Goal: Information Seeking & Learning: Compare options

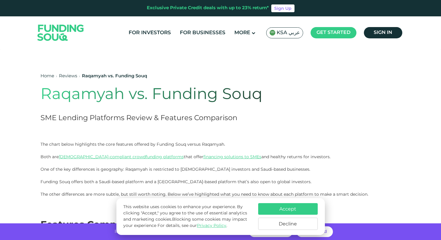
click at [65, 172] on span "One of the key differences is geography: Raqamyah is restricted to [DEMOGRAPHIC…" at bounding box center [176, 176] width 271 height 18
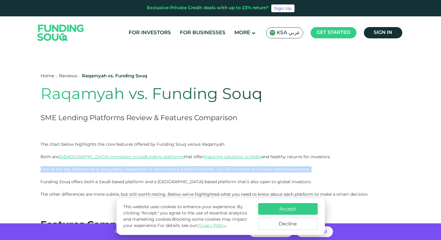
click at [65, 172] on span "One of the key differences is geography: Raqamyah is restricted to [DEMOGRAPHIC…" at bounding box center [176, 176] width 271 height 18
click at [67, 178] on p "One of the key differences is geography: Raqamyah is restricted to [DEMOGRAPHIC…" at bounding box center [221, 175] width 360 height 19
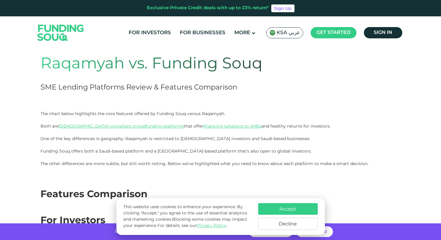
scroll to position [32, 0]
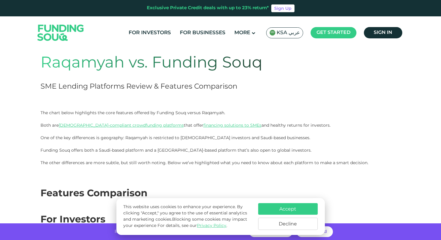
click at [147, 137] on span "One of the key differences is geography: Raqamyah is restricted to [DEMOGRAPHIC…" at bounding box center [176, 144] width 271 height 18
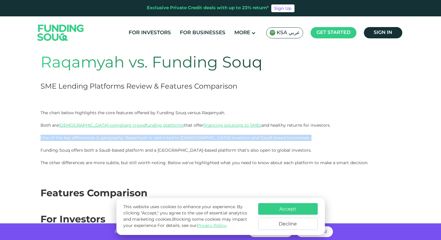
click at [147, 137] on span "One of the key differences is geography: Raqamyah is restricted to [DEMOGRAPHIC…" at bounding box center [176, 144] width 271 height 18
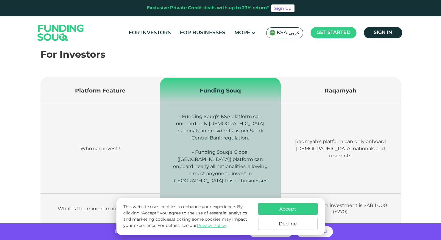
scroll to position [197, 0]
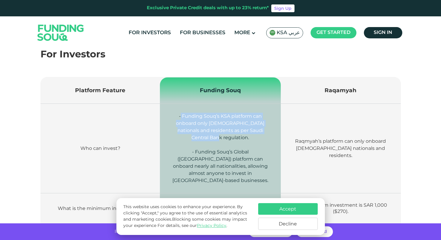
drag, startPoint x: 181, startPoint y: 114, endPoint x: 245, endPoint y: 139, distance: 68.2
click at [245, 139] on p "- Funding Souq’s KSA platform can onboard only [DEMOGRAPHIC_DATA] nationals and…" at bounding box center [220, 127] width 103 height 29
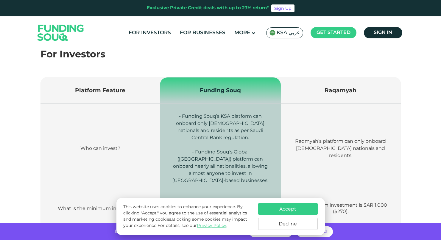
click at [297, 149] on p "Raqmyah’s platform can only onboard [DEMOGRAPHIC_DATA] nationals and residents." at bounding box center [341, 148] width 102 height 21
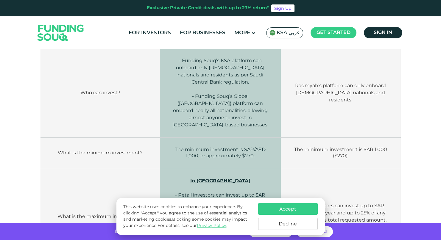
scroll to position [261, 0]
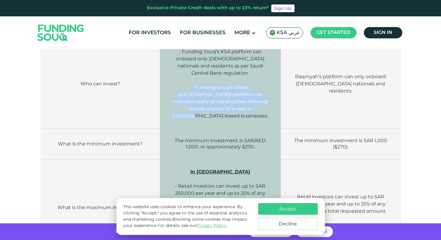
drag, startPoint x: 171, startPoint y: 84, endPoint x: 249, endPoint y: 115, distance: 84.1
click at [250, 115] on td "- Funding Souq’s KSA platform can onboard only [DEMOGRAPHIC_DATA] nationals and…" at bounding box center [220, 84] width 121 height 90
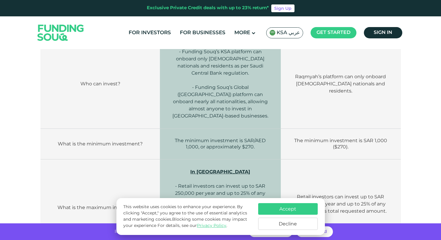
click at [248, 108] on p "- Funding Souq’s Global ([GEOGRAPHIC_DATA]) platform can onboard nearly all nat…" at bounding box center [220, 102] width 103 height 36
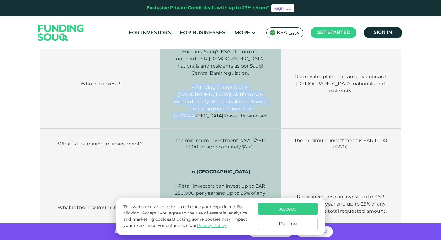
drag, startPoint x: 245, startPoint y: 112, endPoint x: 179, endPoint y: 80, distance: 73.1
click at [179, 80] on td "- Funding Souq’s KSA platform can onboard only [DEMOGRAPHIC_DATA] nationals and…" at bounding box center [220, 84] width 121 height 90
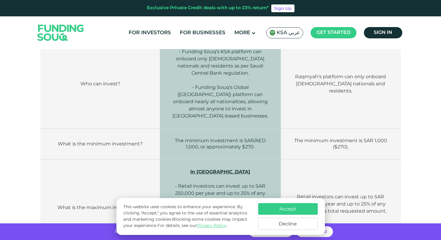
click at [209, 139] on span "The minimum investment is SAR/AED 1,000, or approximately $270." at bounding box center [220, 144] width 91 height 12
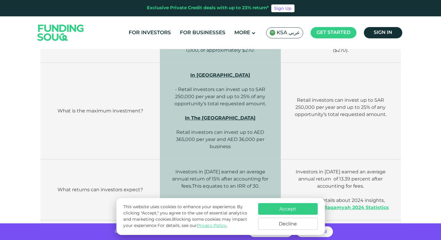
scroll to position [353, 0]
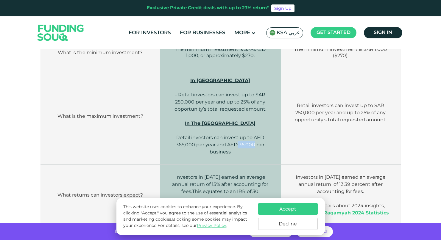
drag, startPoint x: 237, startPoint y: 137, endPoint x: 255, endPoint y: 136, distance: 17.9
click at [255, 137] on span "In The UAE Retail investors can invest up to AED 365,000 per year and AED 36,00…" at bounding box center [220, 138] width 88 height 34
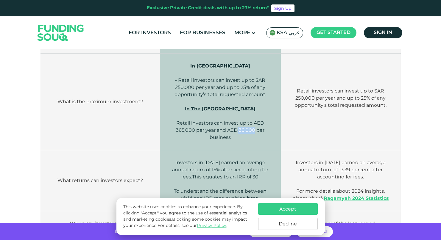
scroll to position [367, 0]
drag, startPoint x: 315, startPoint y: 91, endPoint x: 292, endPoint y: 89, distance: 22.7
click at [292, 89] on p "Retail investors can invest up to SAR 250,000 per year and up to 25% of any opp…" at bounding box center [341, 98] width 102 height 21
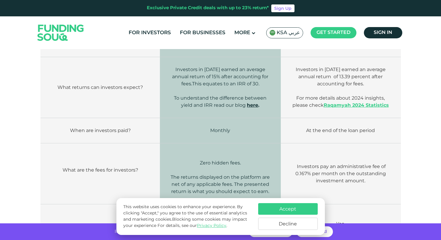
scroll to position [470, 0]
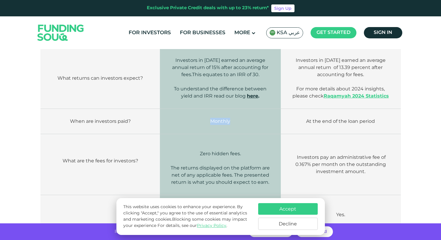
drag, startPoint x: 211, startPoint y: 112, endPoint x: 241, endPoint y: 111, distance: 30.4
click at [241, 118] on p "Monthly" at bounding box center [220, 121] width 103 height 7
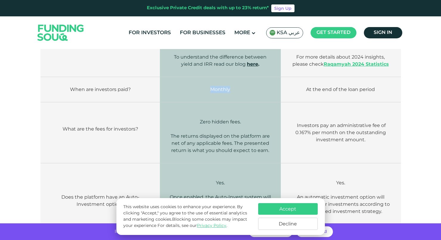
scroll to position [501, 0]
